Goal: Task Accomplishment & Management: Manage account settings

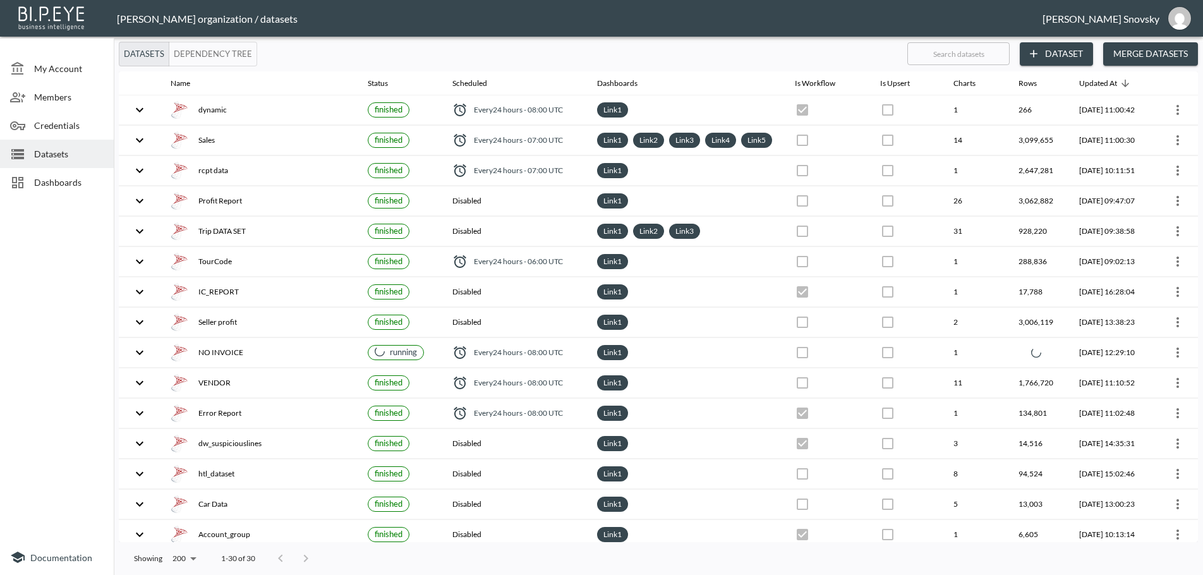
checkbox input "false"
checkbox input "true"
checkbox input "false"
checkbox input "true"
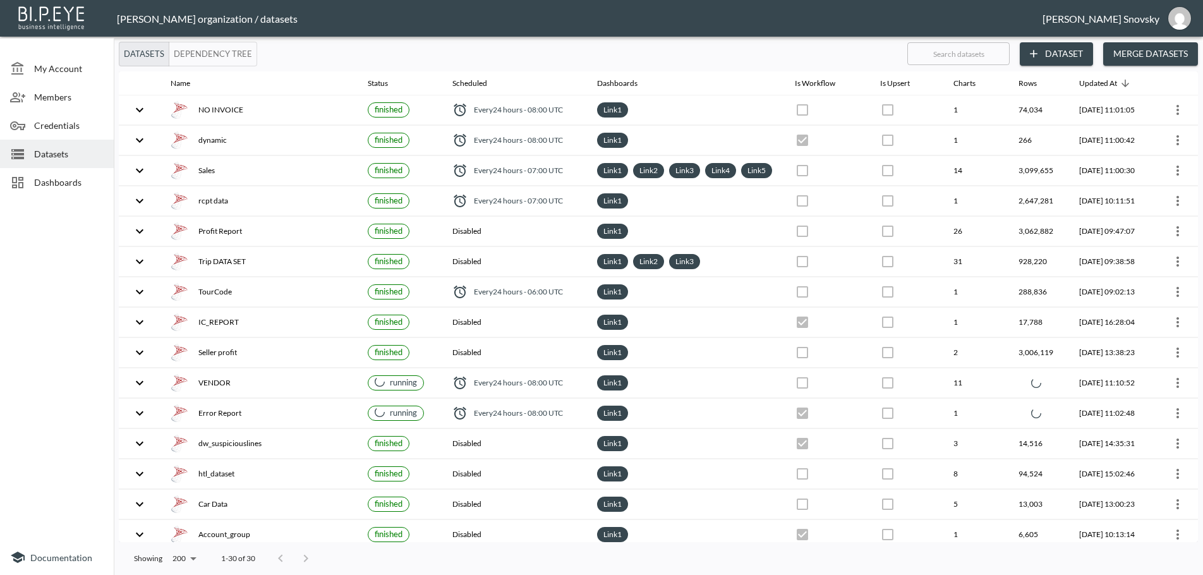
checkbox input "true"
checkbox input "false"
checkbox input "true"
checkbox input "false"
checkbox input "true"
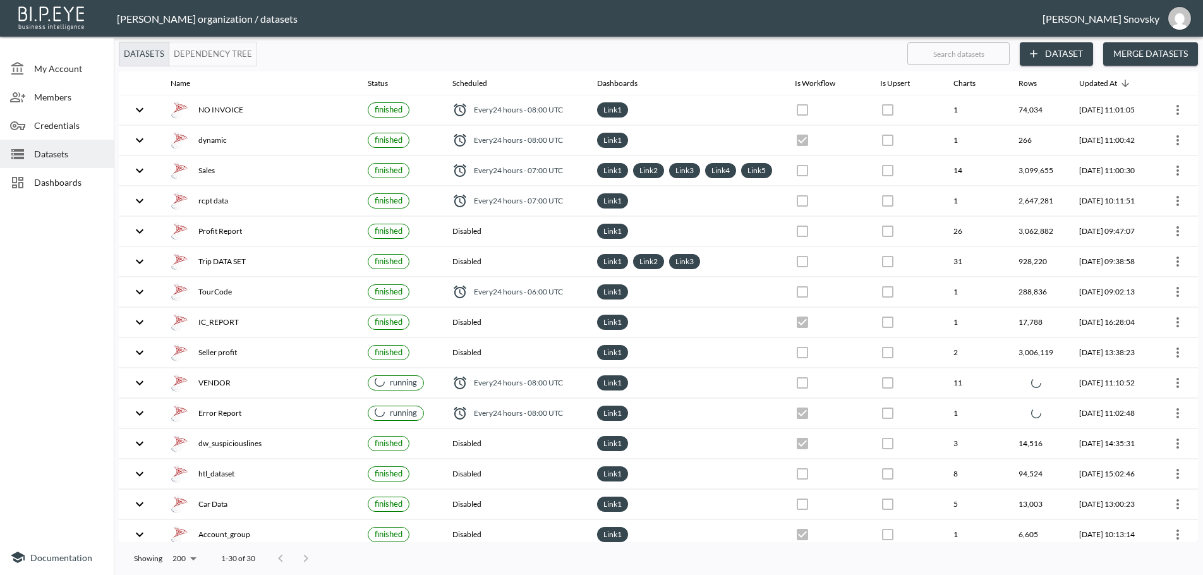
checkbox input "false"
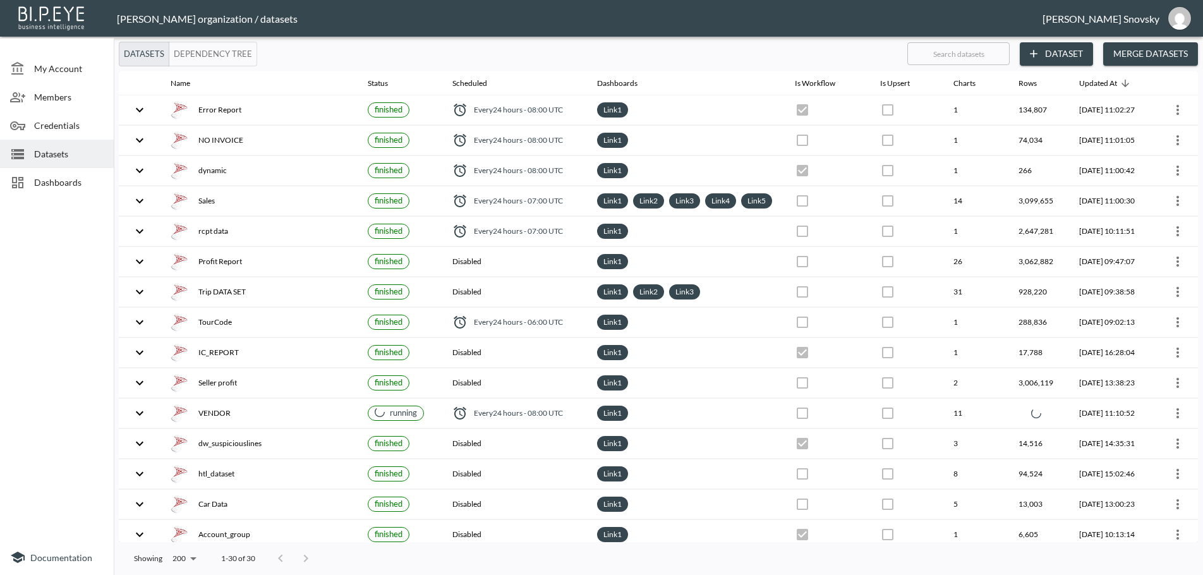
checkbox input "false"
checkbox input "true"
checkbox input "false"
checkbox input "true"
checkbox input "false"
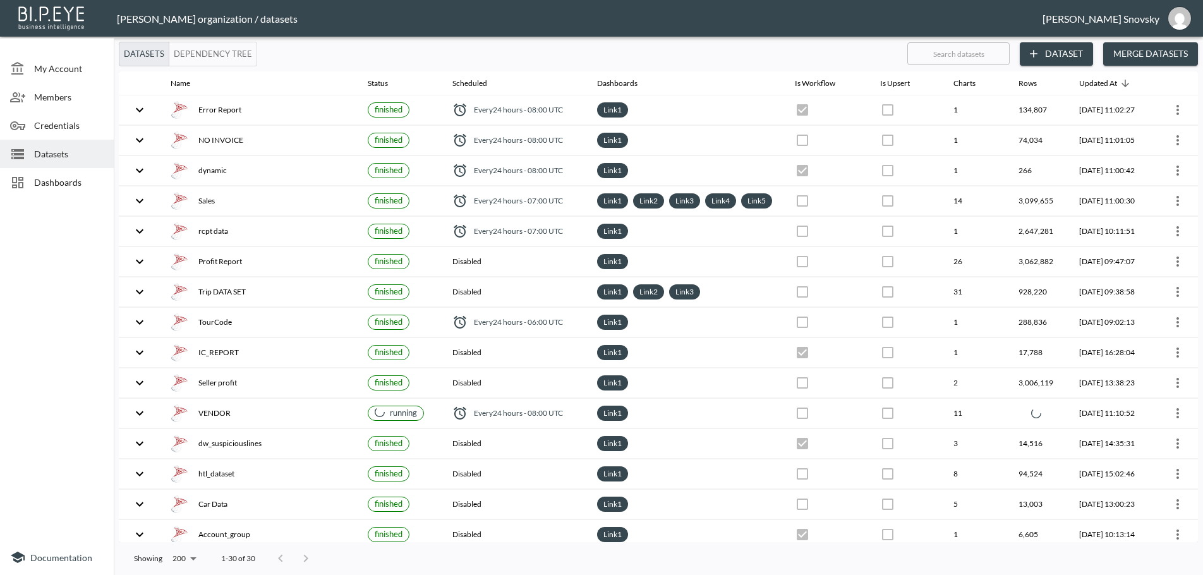
checkbox input "true"
